Goal: Task Accomplishment & Management: Manage account settings

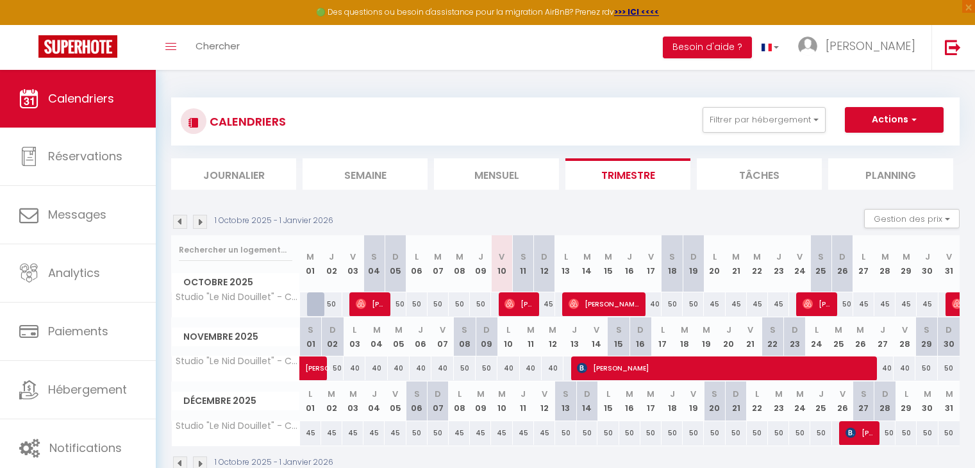
select select
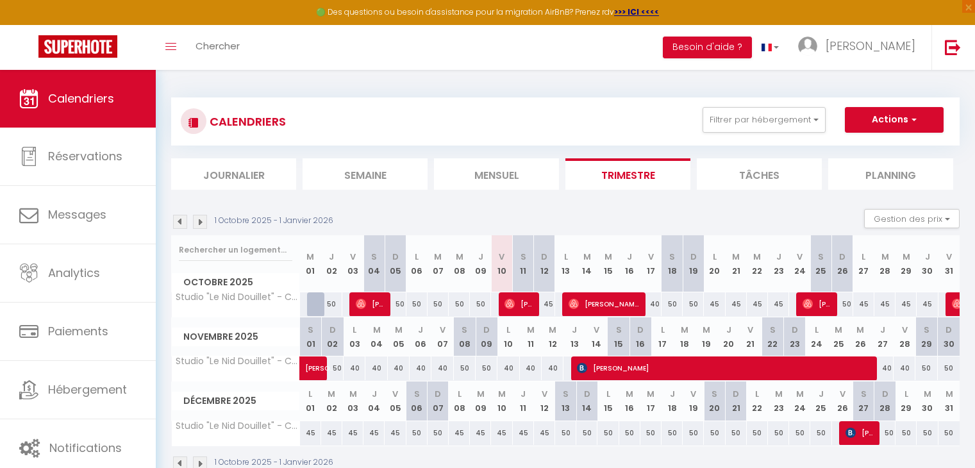
scroll to position [5, 0]
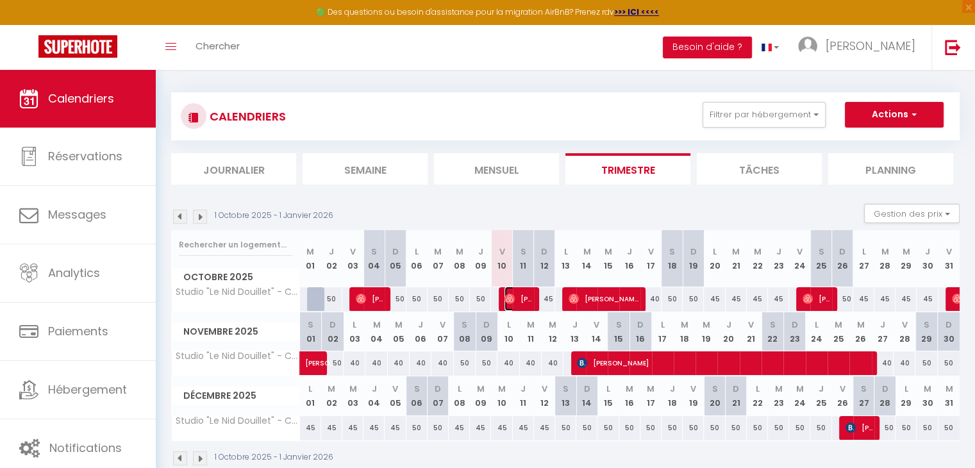
click at [509, 298] on img at bounding box center [509, 298] width 10 height 10
select select "OK"
select select "0"
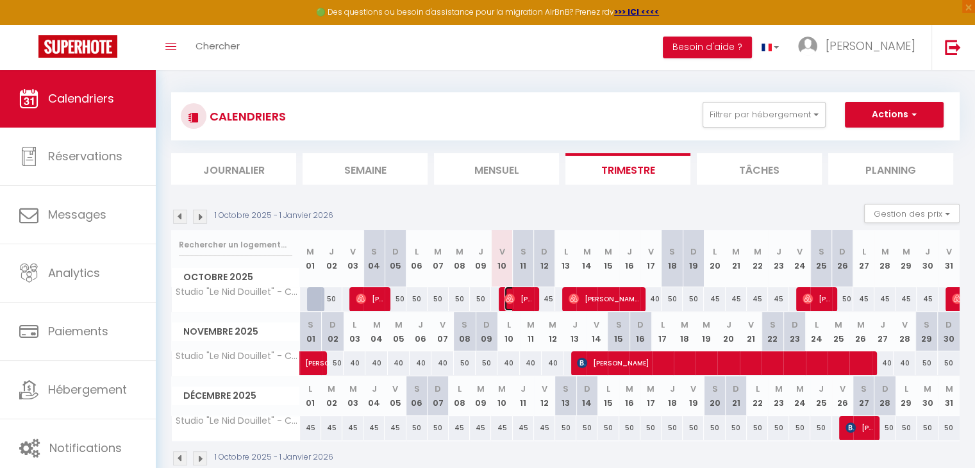
select select "1"
select select
select select "53521"
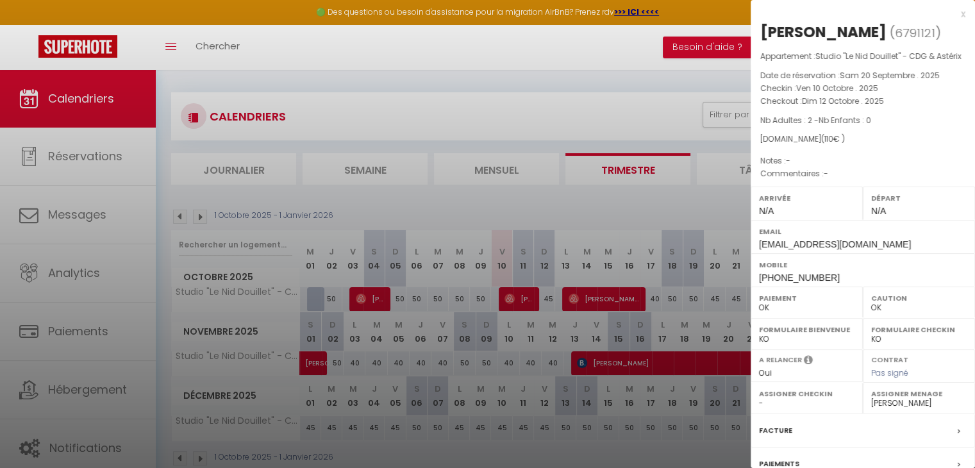
click at [573, 301] on div at bounding box center [487, 234] width 975 height 468
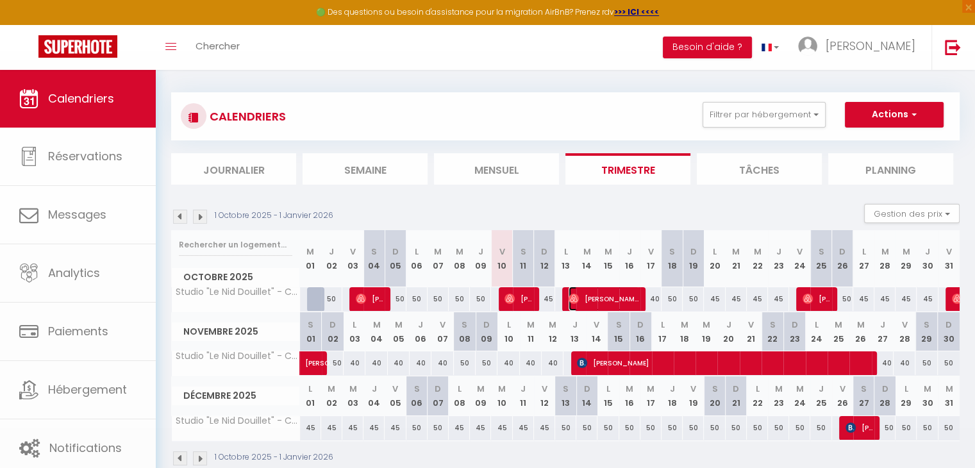
click at [600, 304] on span "[PERSON_NAME]" at bounding box center [603, 298] width 70 height 24
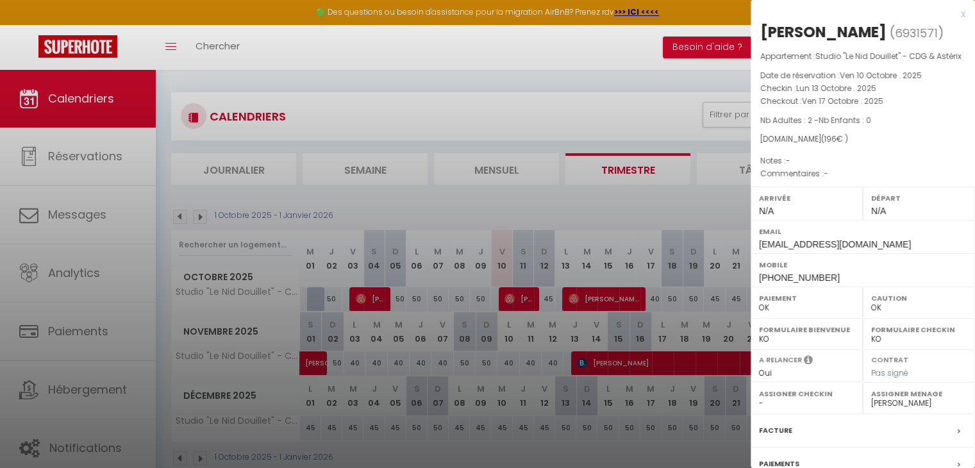
click at [672, 300] on div at bounding box center [487, 234] width 975 height 468
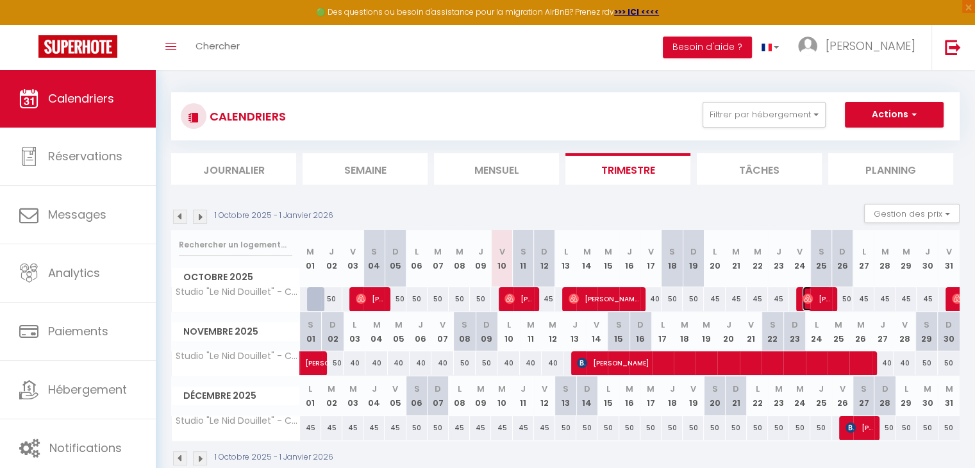
click at [812, 297] on span "[PERSON_NAME]" at bounding box center [816, 298] width 28 height 24
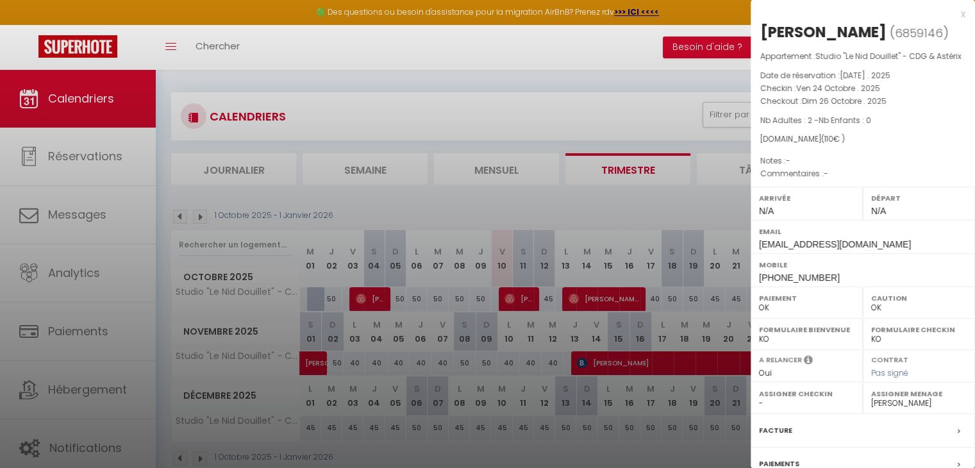
click at [716, 297] on div at bounding box center [487, 234] width 975 height 468
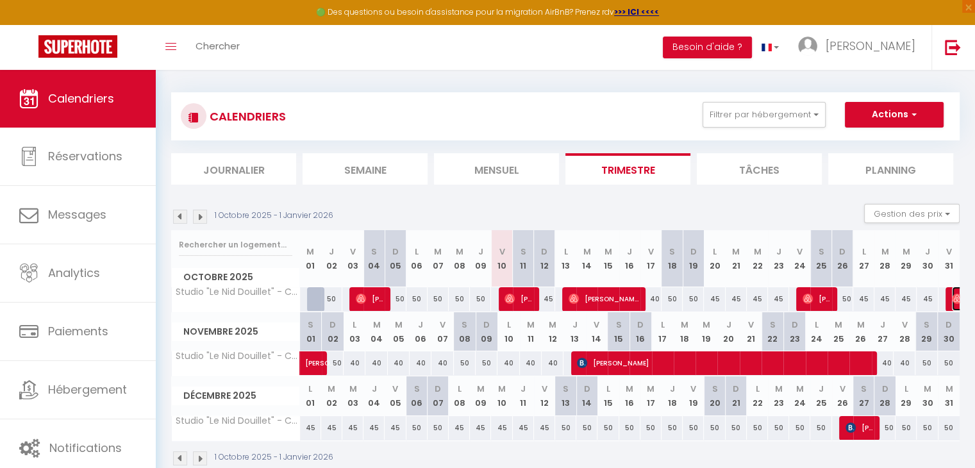
click at [953, 297] on img at bounding box center [957, 298] width 10 height 10
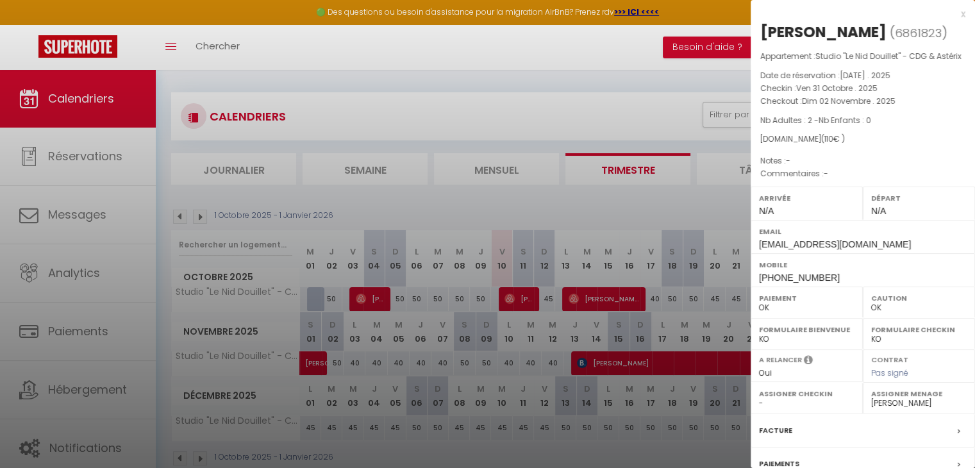
click at [305, 361] on div at bounding box center [487, 234] width 975 height 468
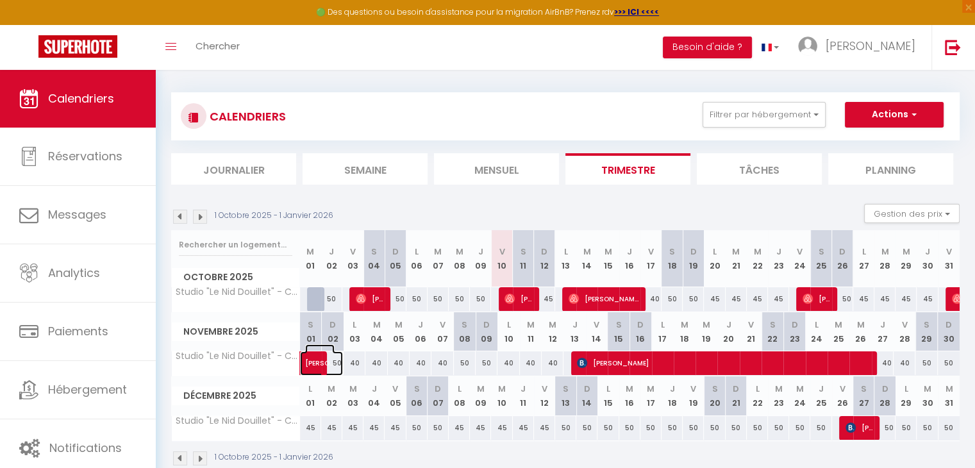
click at [314, 363] on span "[PERSON_NAME]" at bounding box center [319, 356] width 29 height 24
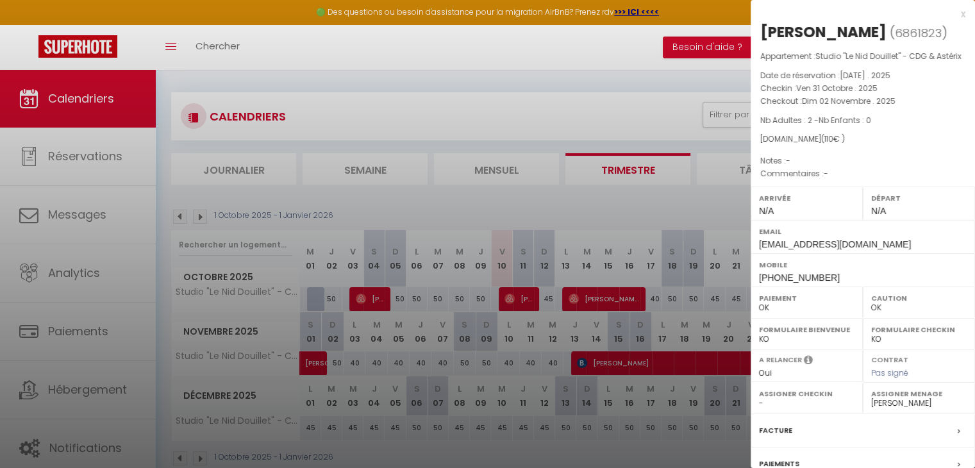
click at [595, 364] on div at bounding box center [487, 234] width 975 height 468
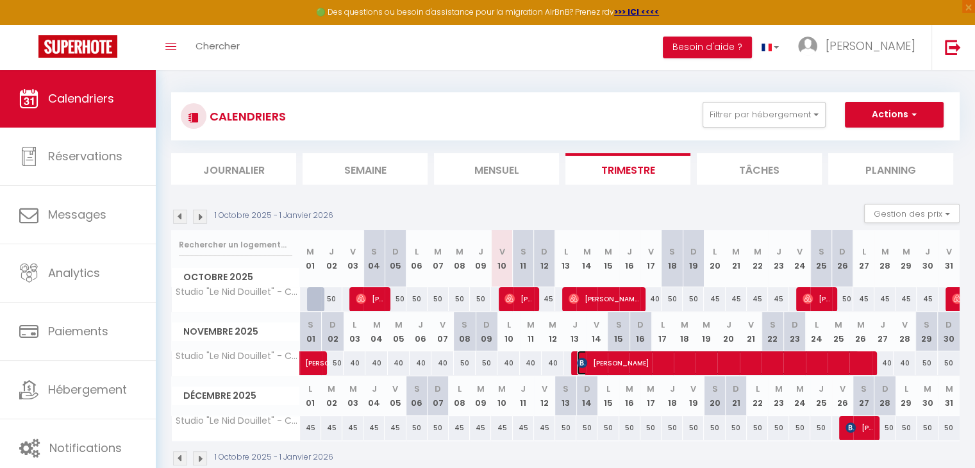
click at [621, 365] on span "[PERSON_NAME]" at bounding box center [718, 362] width 282 height 24
select select "KO"
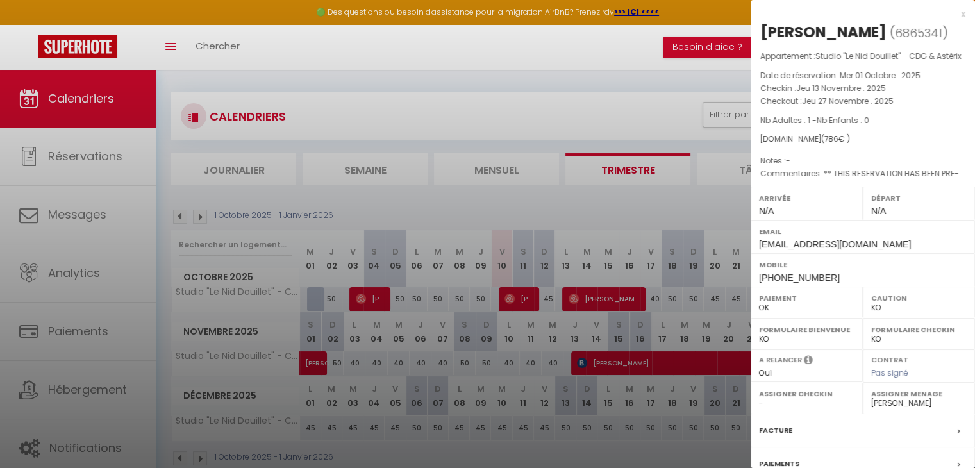
click at [604, 359] on div at bounding box center [487, 234] width 975 height 468
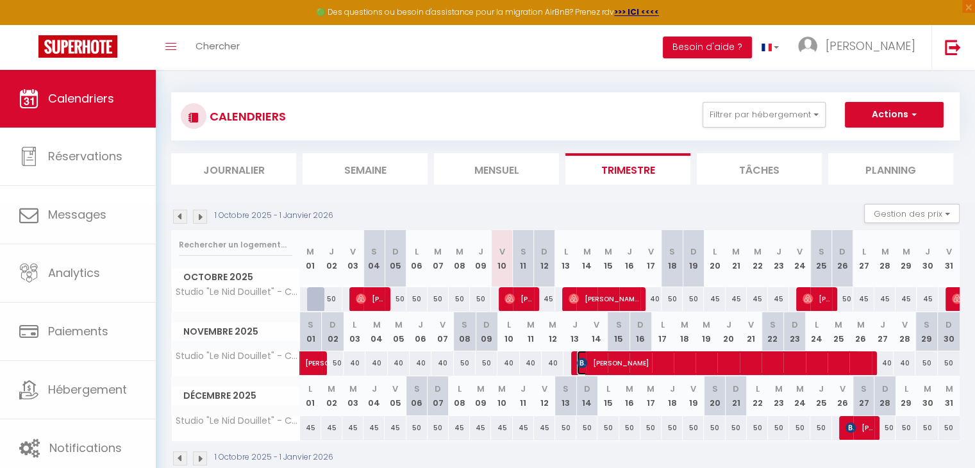
click at [607, 362] on span "[PERSON_NAME]" at bounding box center [718, 362] width 282 height 24
